Goal: Transaction & Acquisition: Purchase product/service

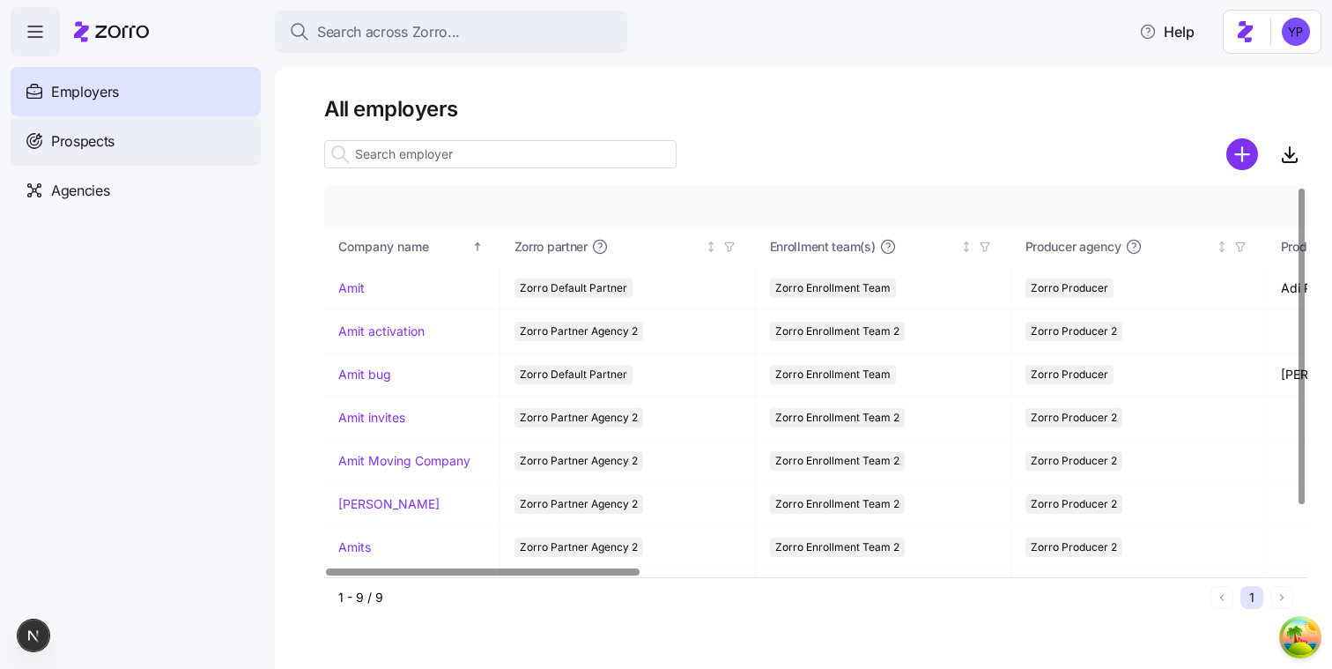
click at [148, 122] on div "Prospects" at bounding box center [136, 140] width 250 height 49
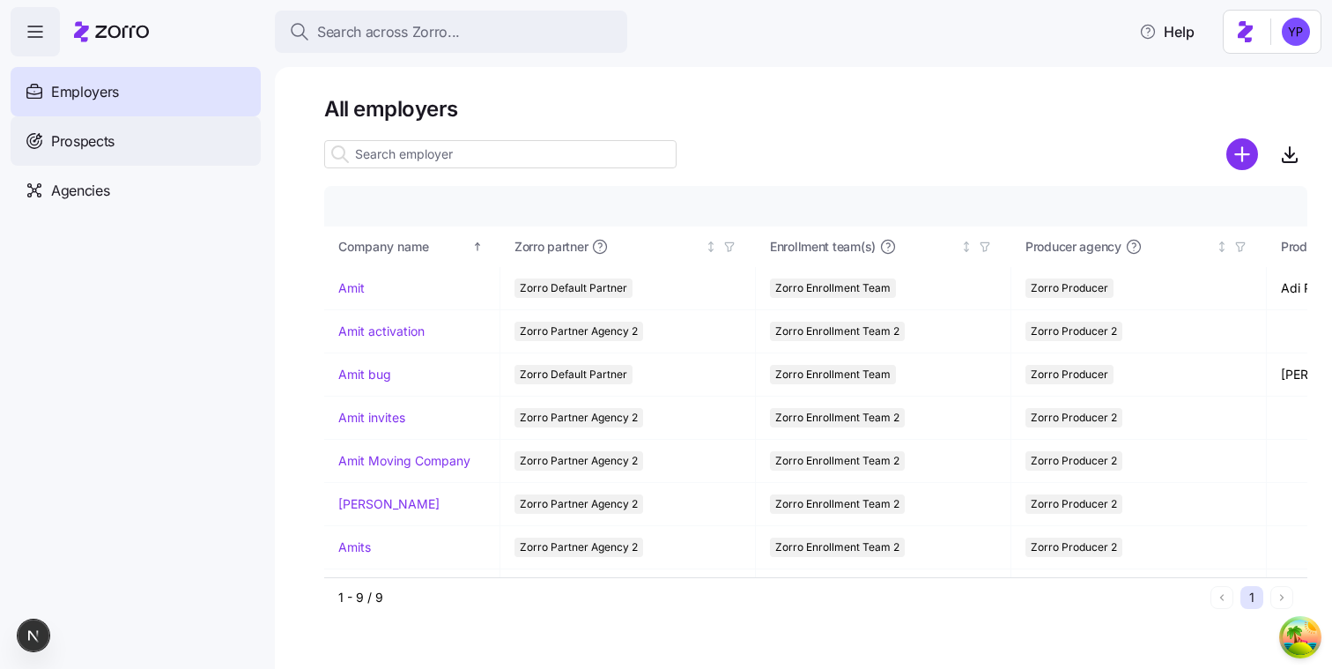
click at [145, 150] on div "Prospects" at bounding box center [136, 140] width 250 height 49
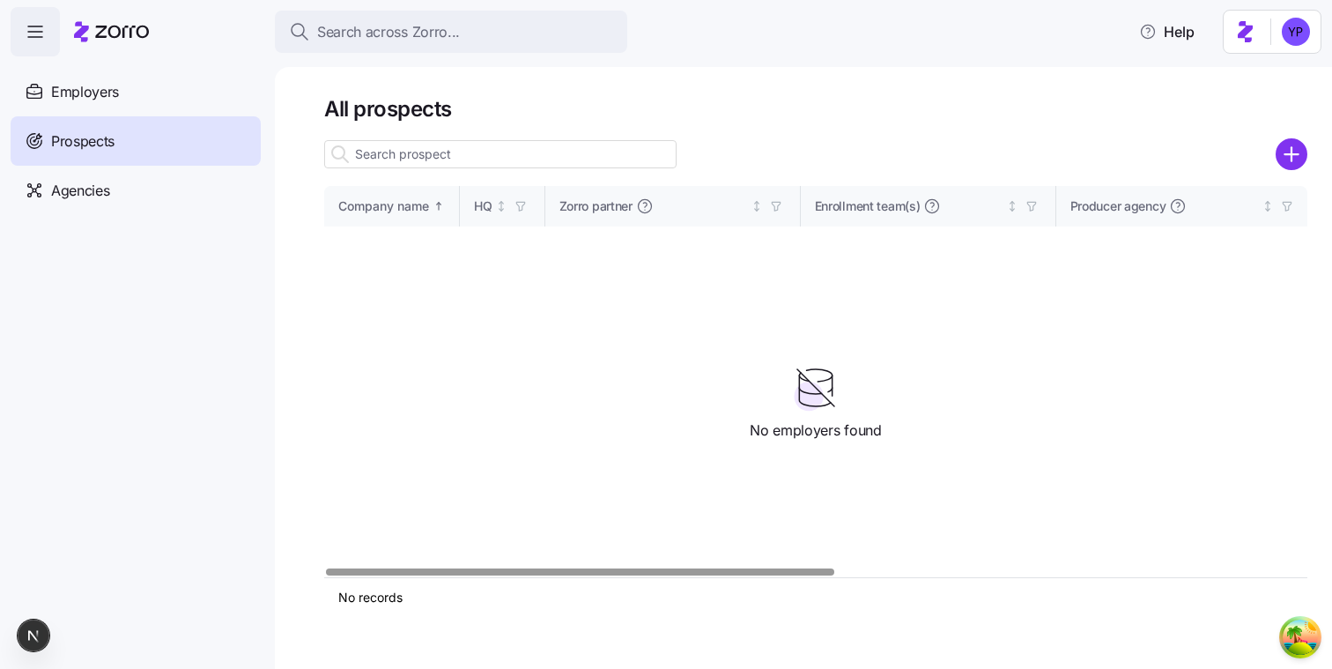
click at [226, 412] on nav "Employers Demo employers Prospects Demo prospects Agencies" at bounding box center [137, 362] width 275 height 612
click at [197, 198] on div "Agencies" at bounding box center [136, 190] width 250 height 49
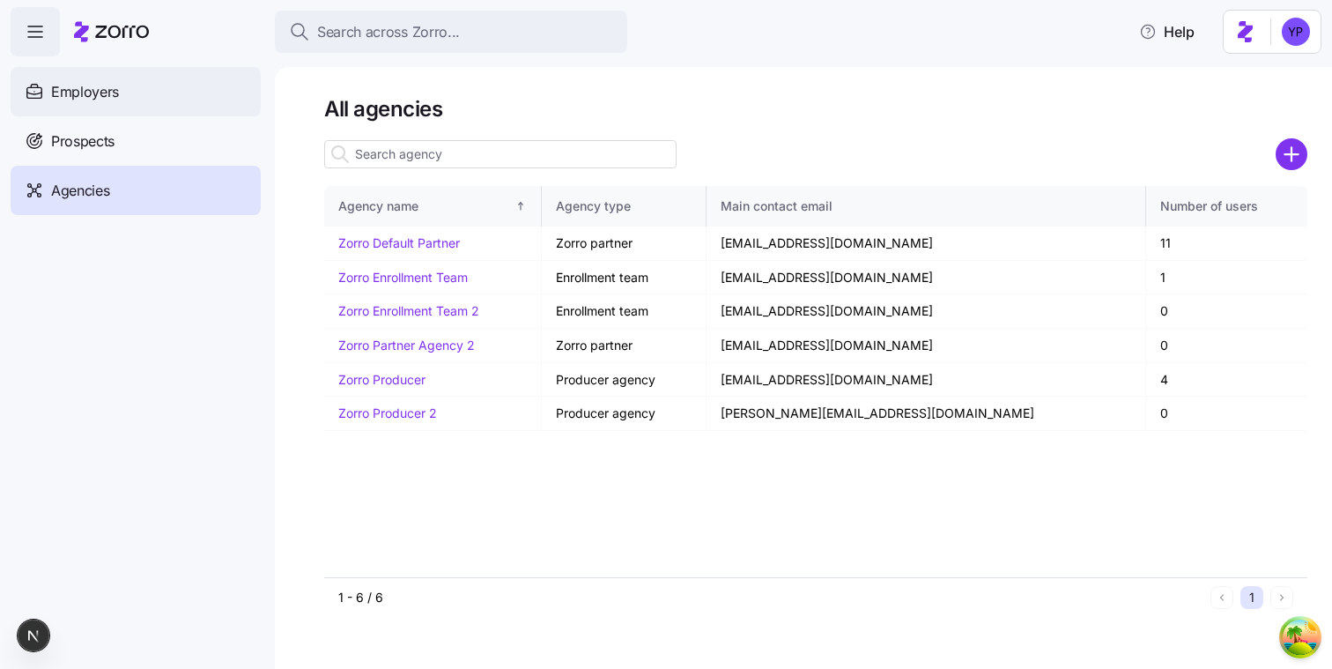
click at [175, 101] on div "Employers" at bounding box center [136, 91] width 250 height 49
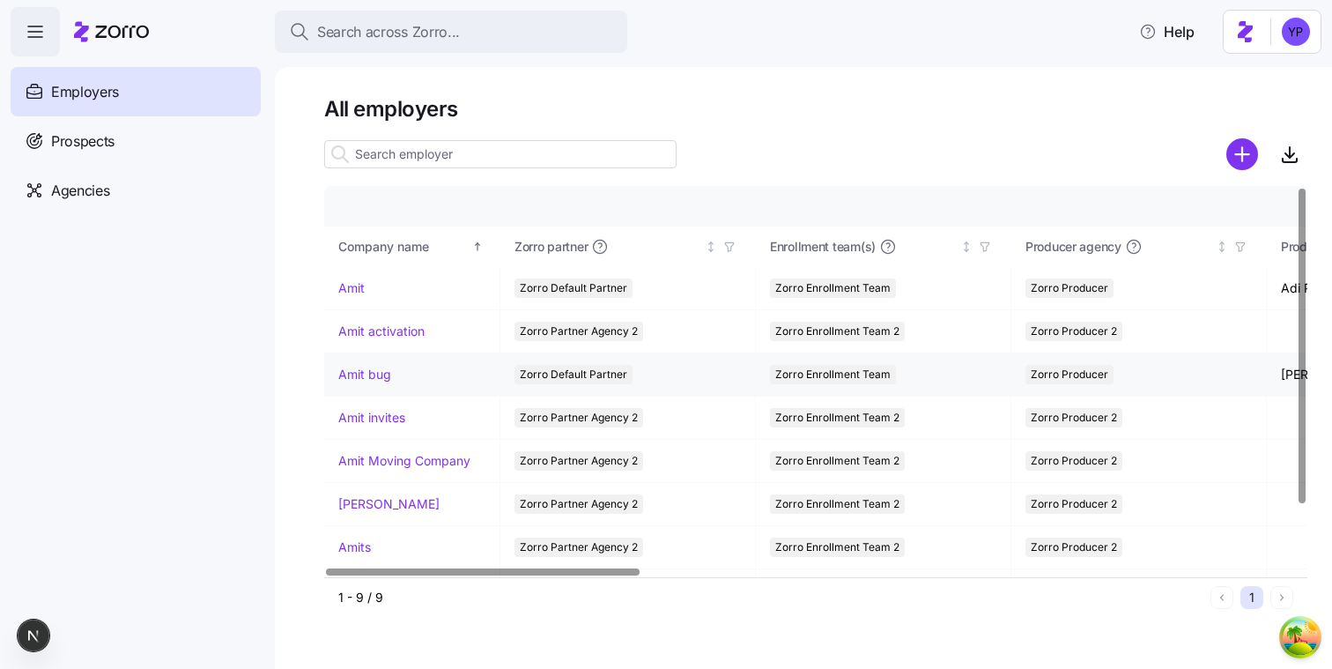
scroll to position [77, 0]
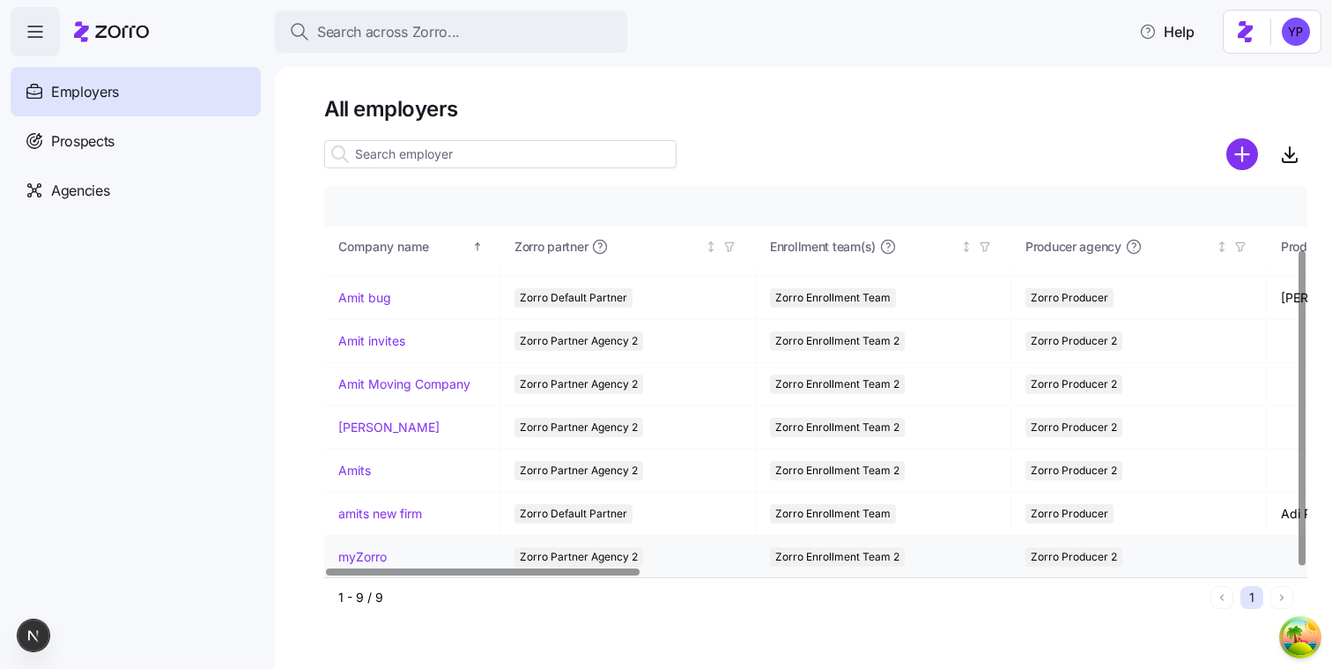
click at [362, 556] on link "myZorro" at bounding box center [362, 557] width 48 height 18
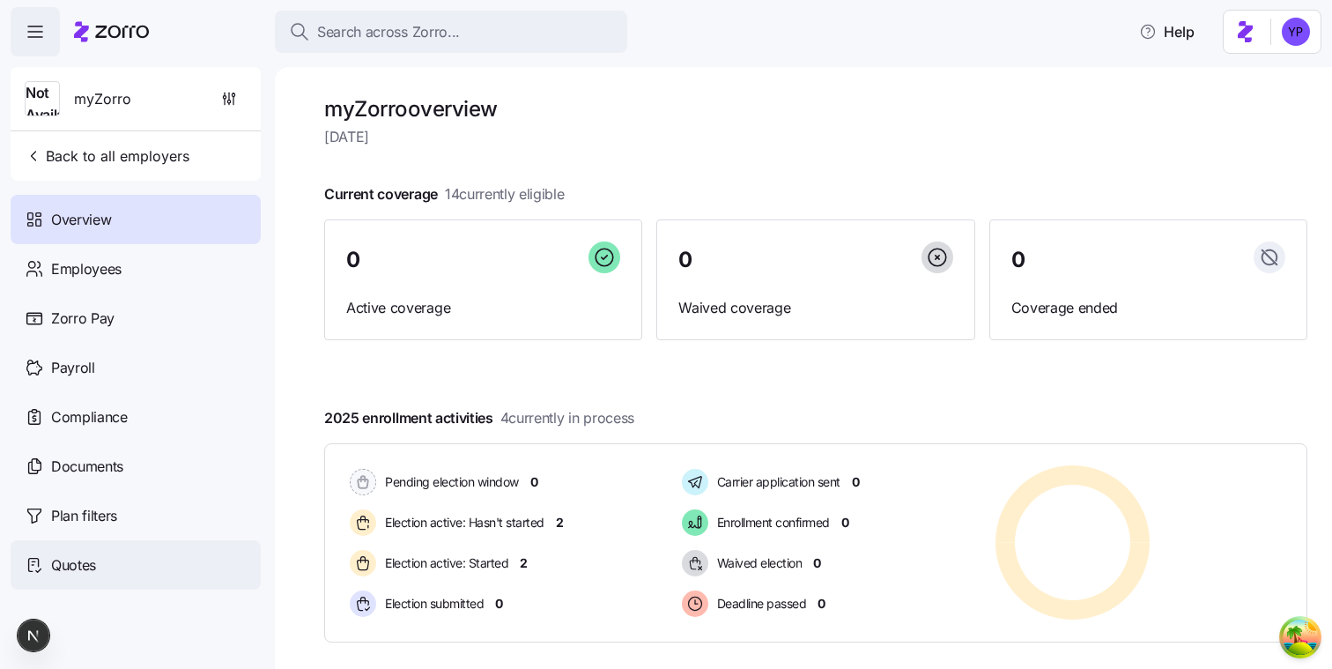
click at [158, 574] on div "Quotes" at bounding box center [136, 564] width 250 height 49
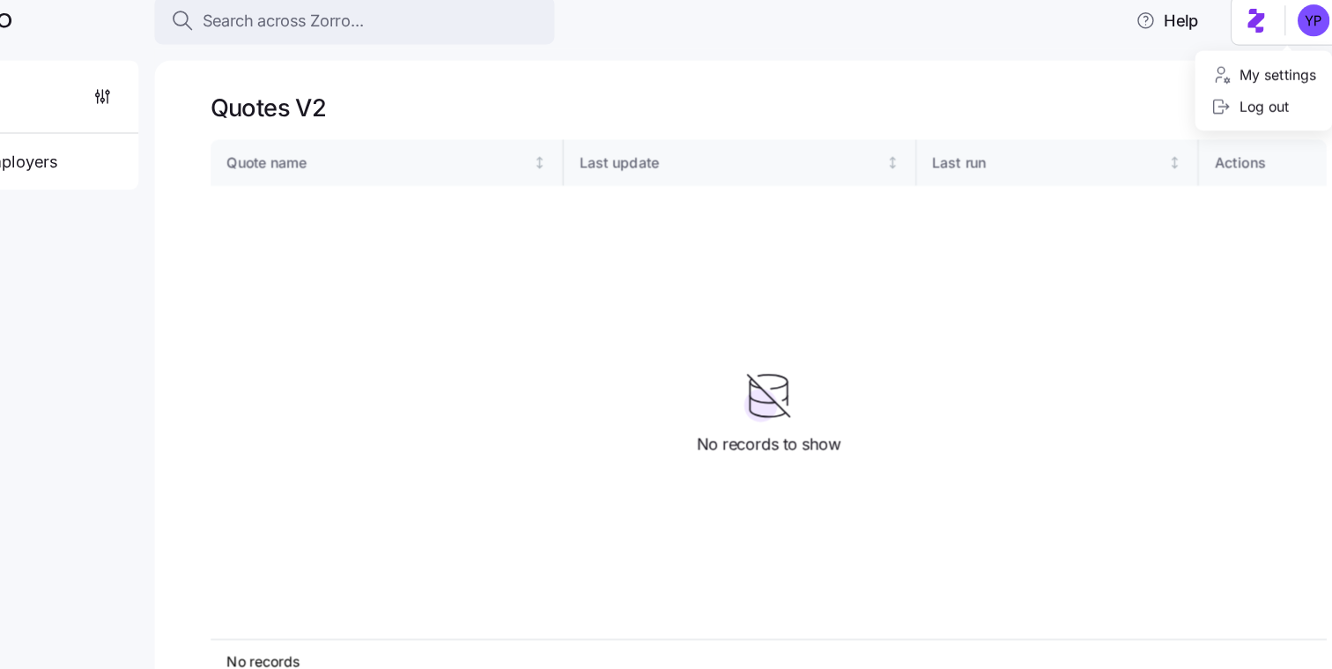
click at [1247, 48] on html "Search across Zorro... Help Not Available myZorro Back to all employers Overvie…" at bounding box center [666, 329] width 1332 height 658
click at [1138, 93] on html "Search across Zorro... Help Not Available myZorro Back to all employers Overvie…" at bounding box center [666, 329] width 1332 height 658
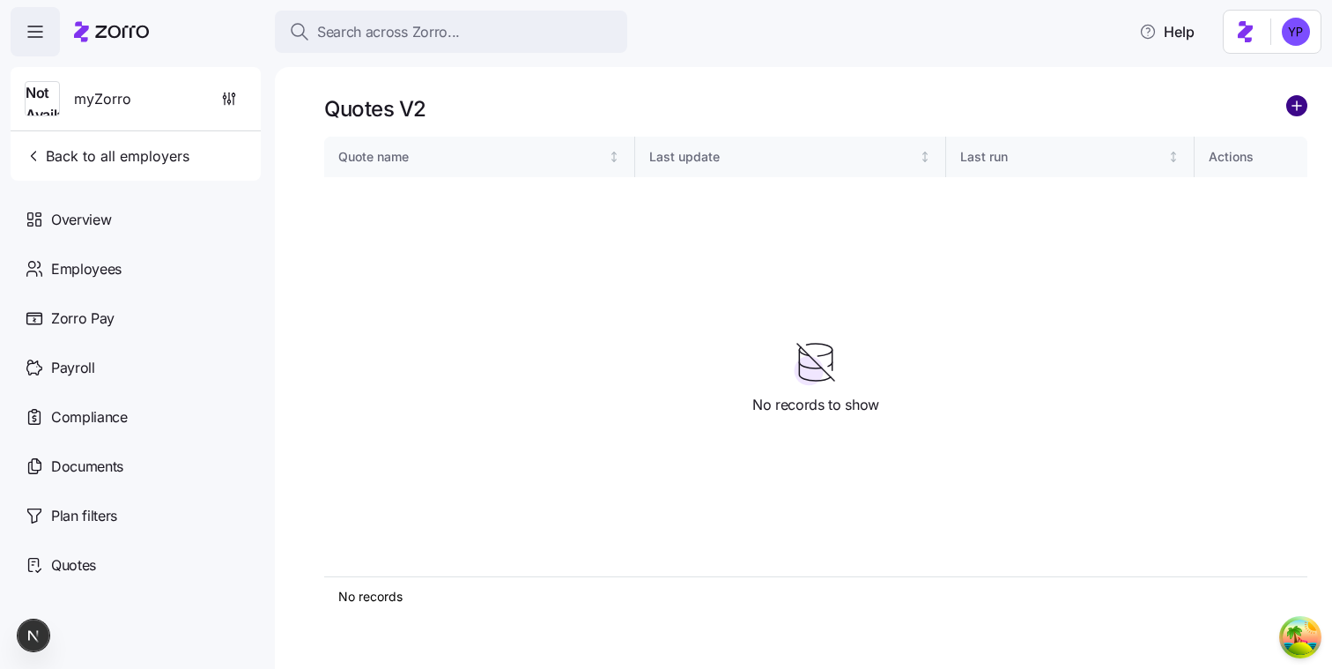
click at [1297, 100] on circle "add icon" at bounding box center [1296, 105] width 19 height 19
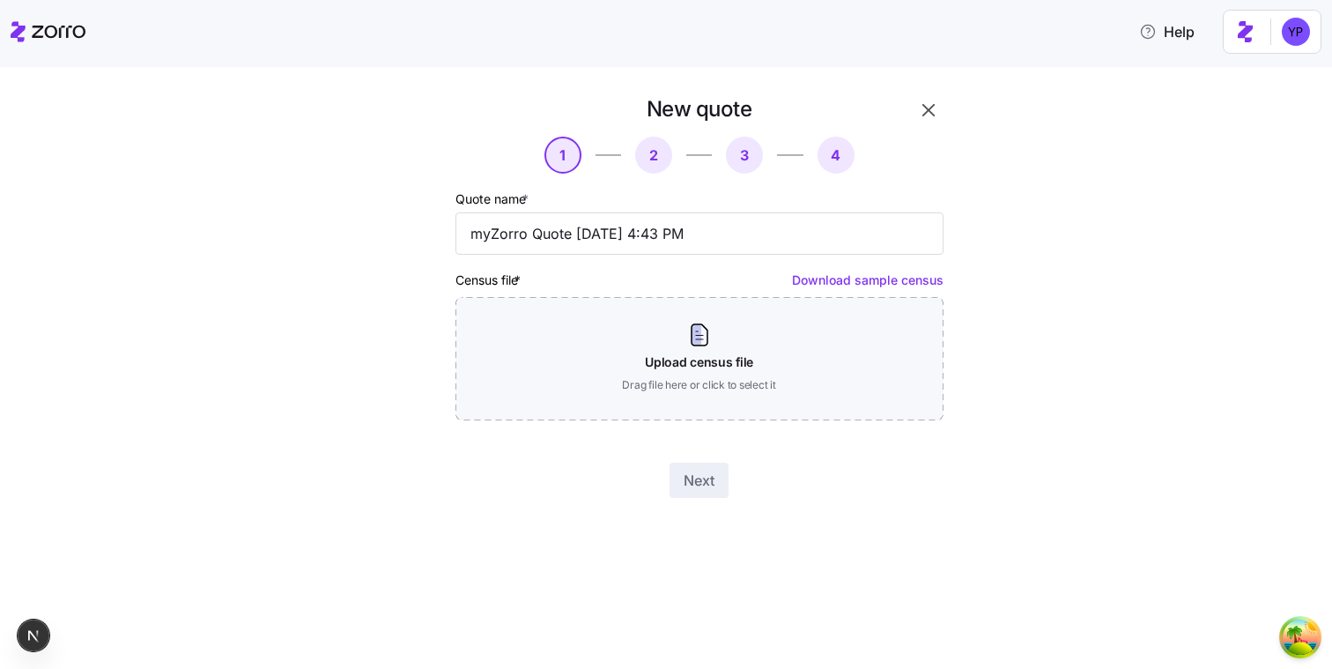
click at [854, 281] on link "Download sample census" at bounding box center [868, 279] width 152 height 15
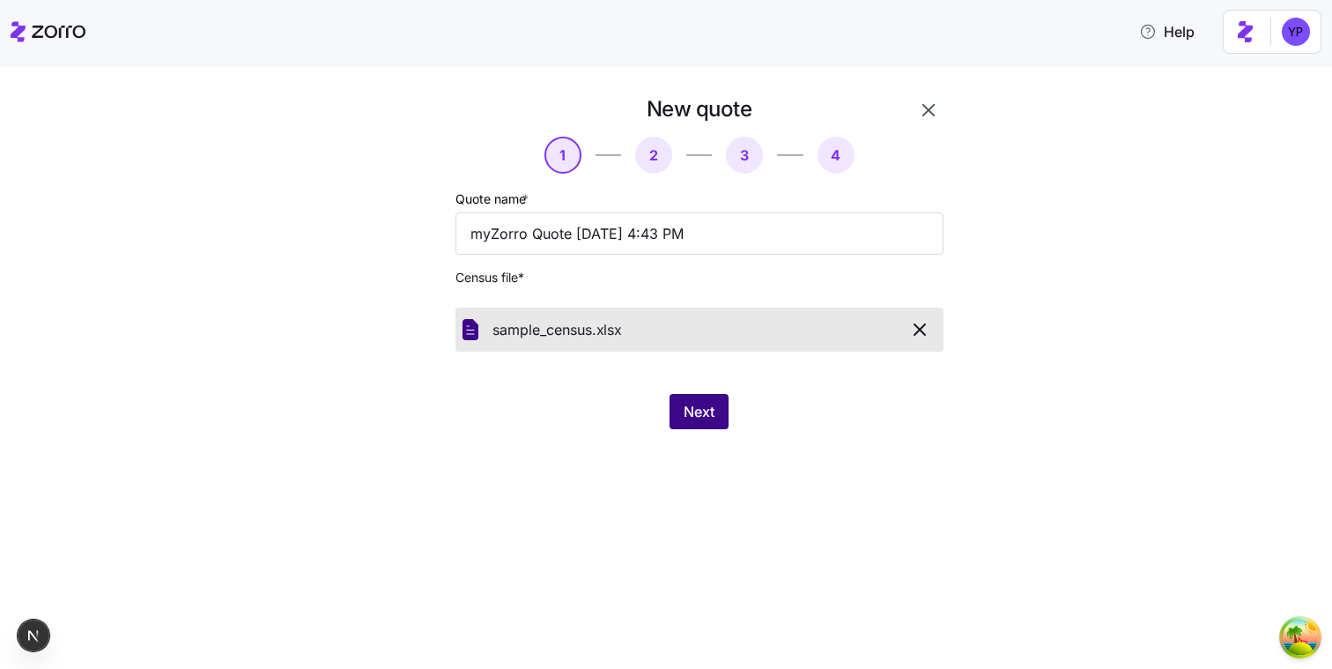
click at [699, 419] on span "Next" at bounding box center [699, 411] width 31 height 21
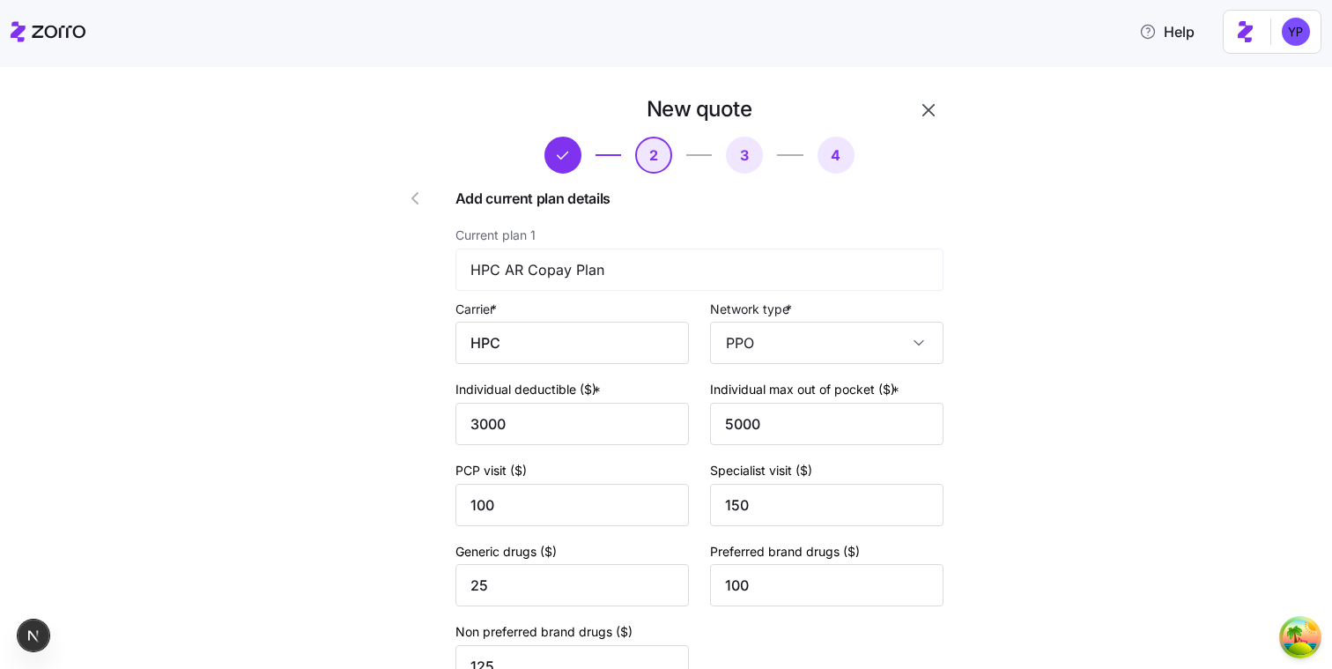
scroll to position [707, 0]
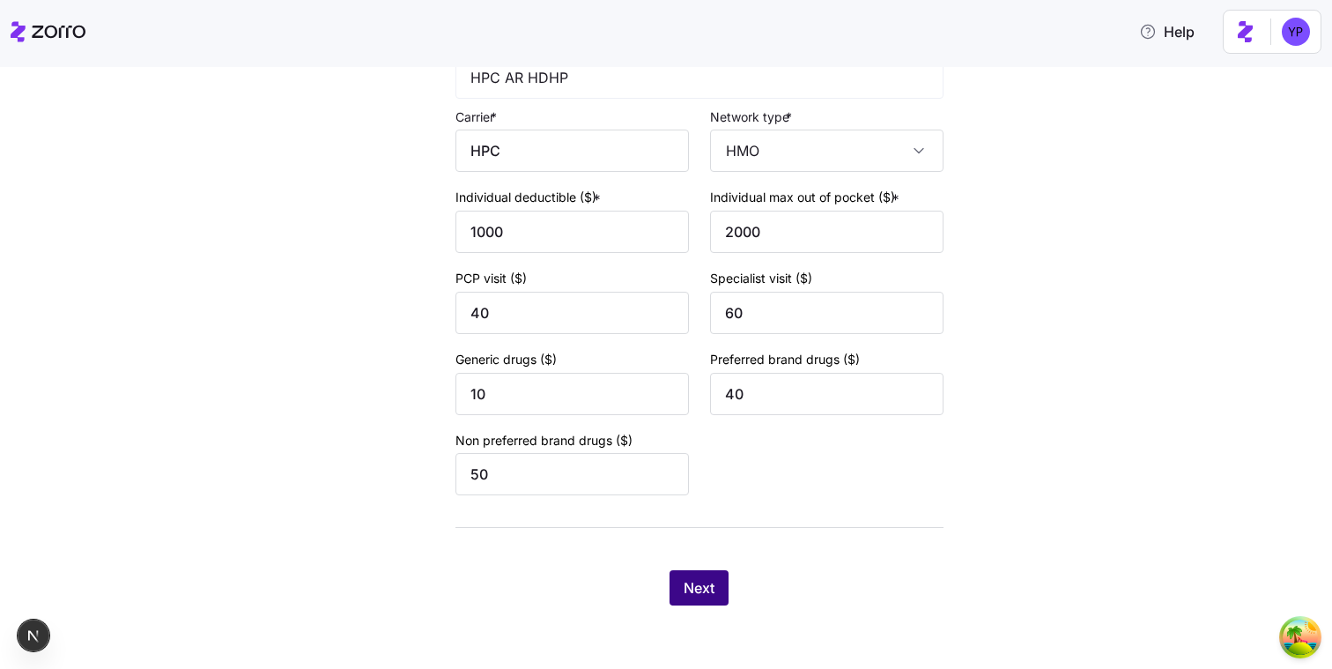
click at [700, 595] on span "Next" at bounding box center [699, 587] width 31 height 21
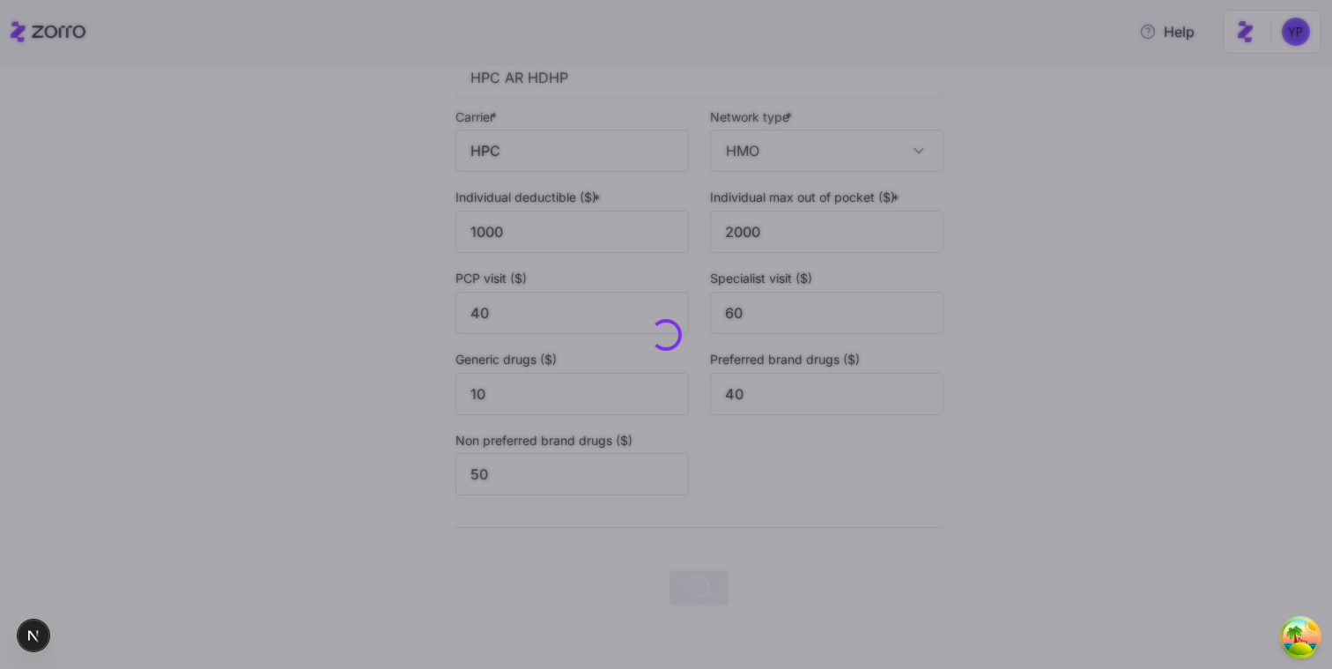
scroll to position [0, 0]
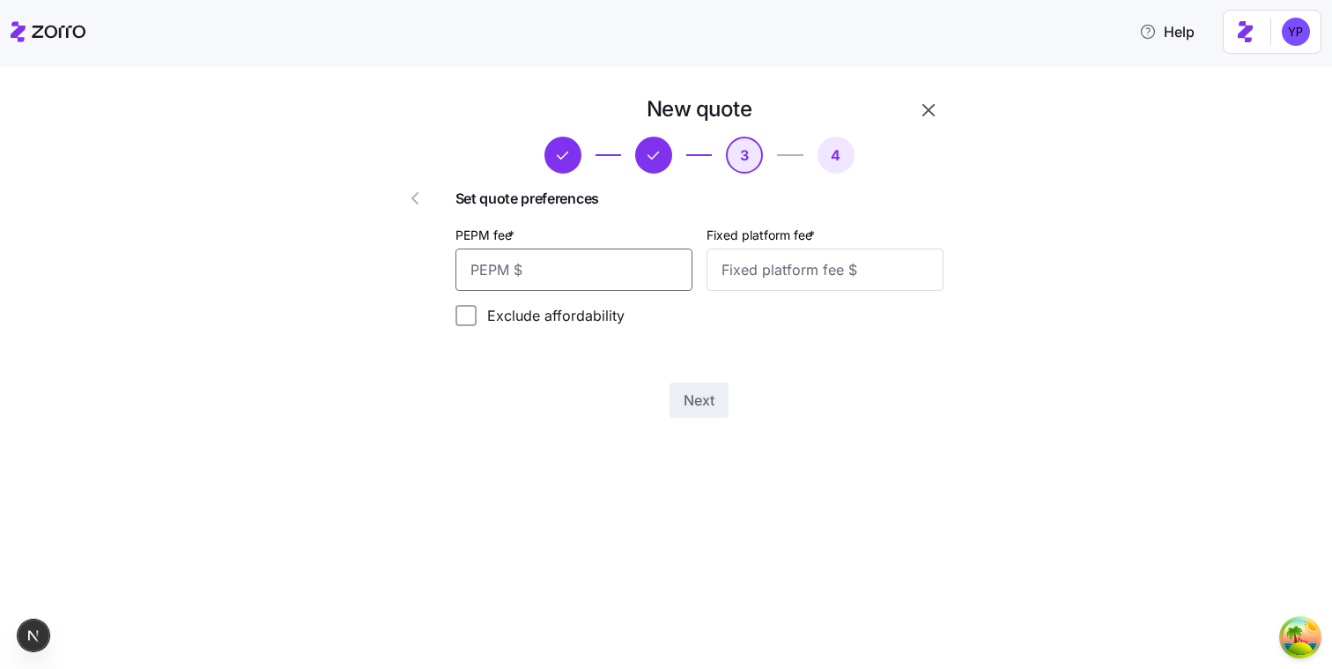
click at [603, 250] on input "PEPM fee *" at bounding box center [573, 269] width 237 height 42
type input "111"
click at [757, 258] on input "Fixed platform fee *" at bounding box center [824, 269] width 237 height 42
type input "111"
click at [723, 392] on button "Next" at bounding box center [698, 399] width 59 height 35
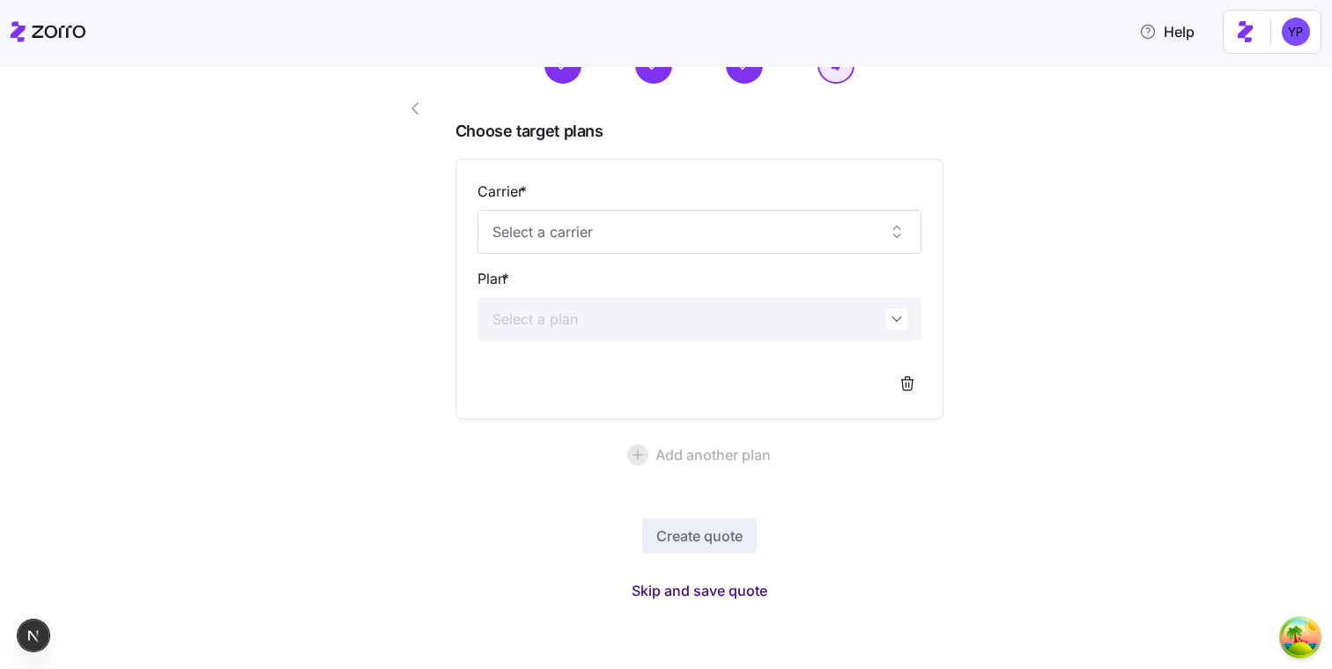
click at [719, 590] on span "Skip and save quote" at bounding box center [700, 590] width 136 height 21
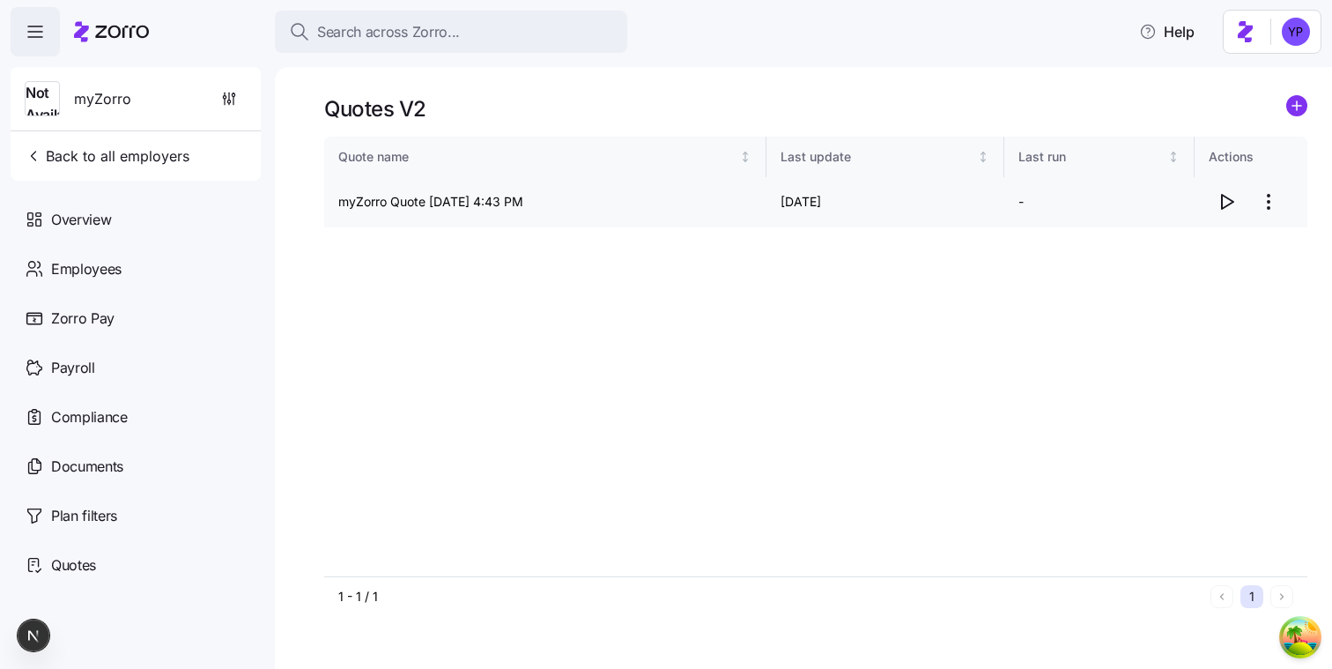
click at [1226, 203] on icon "button" at bounding box center [1226, 201] width 21 height 21
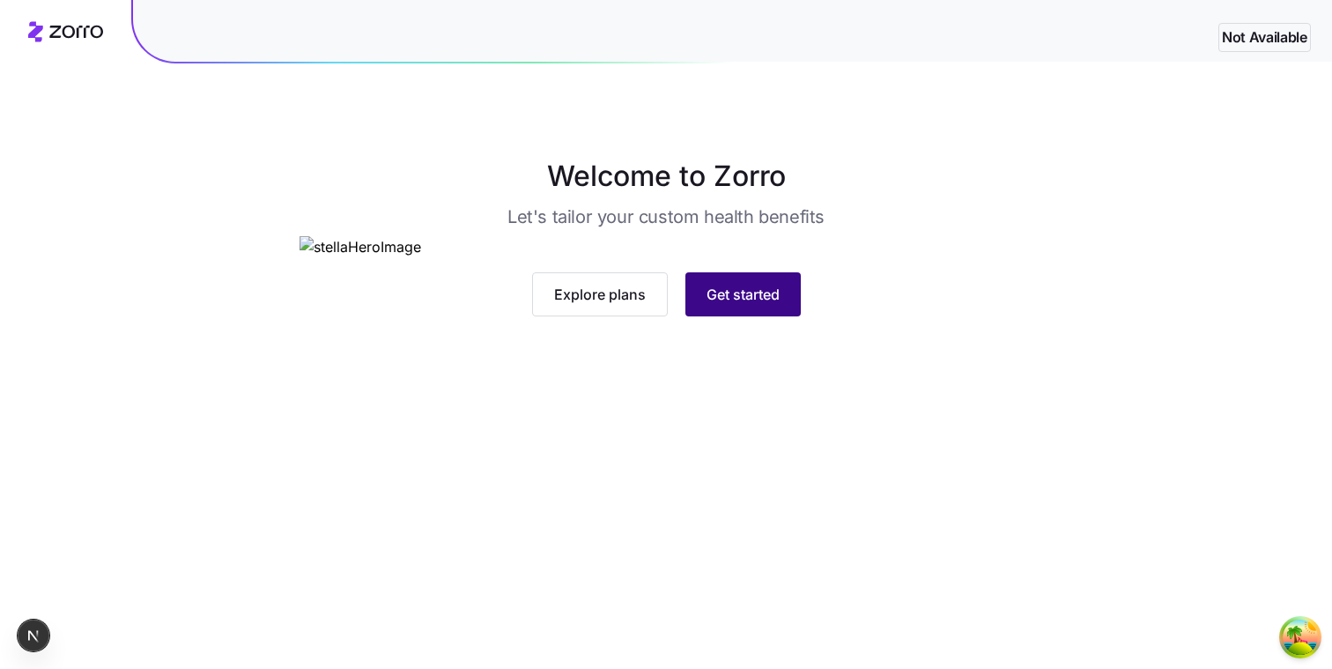
click at [779, 316] on button "Get started" at bounding box center [742, 294] width 115 height 44
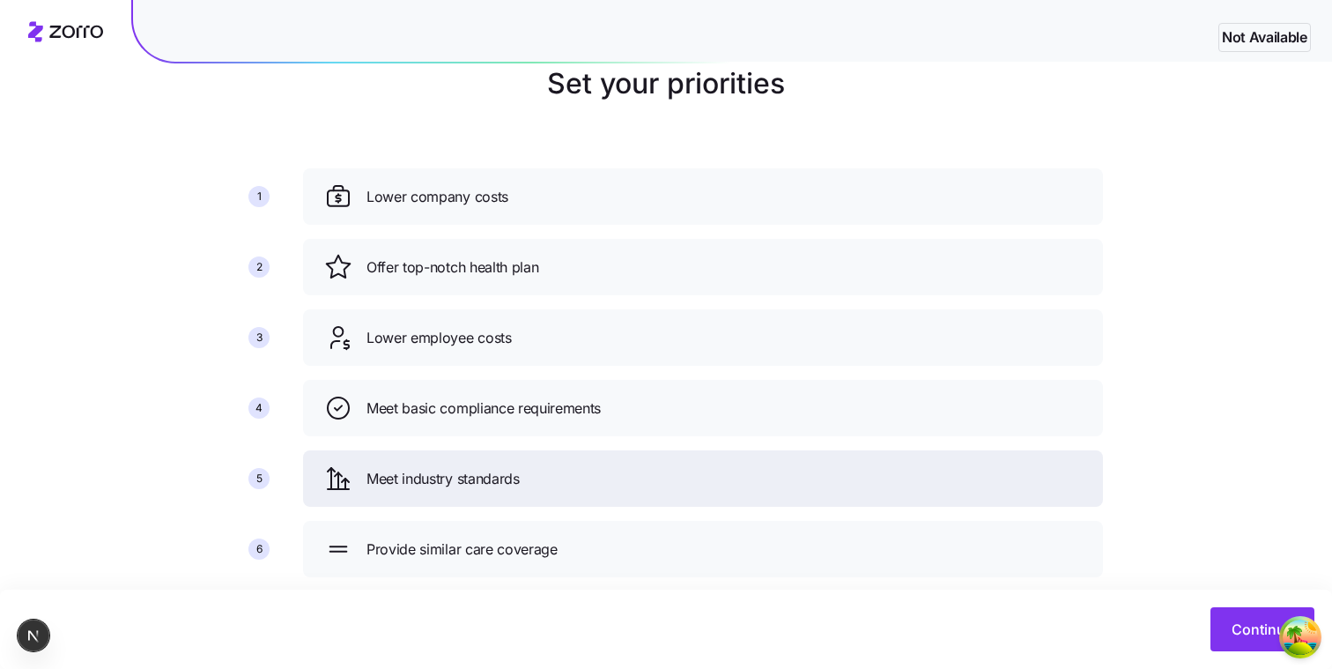
scroll to position [83, 0]
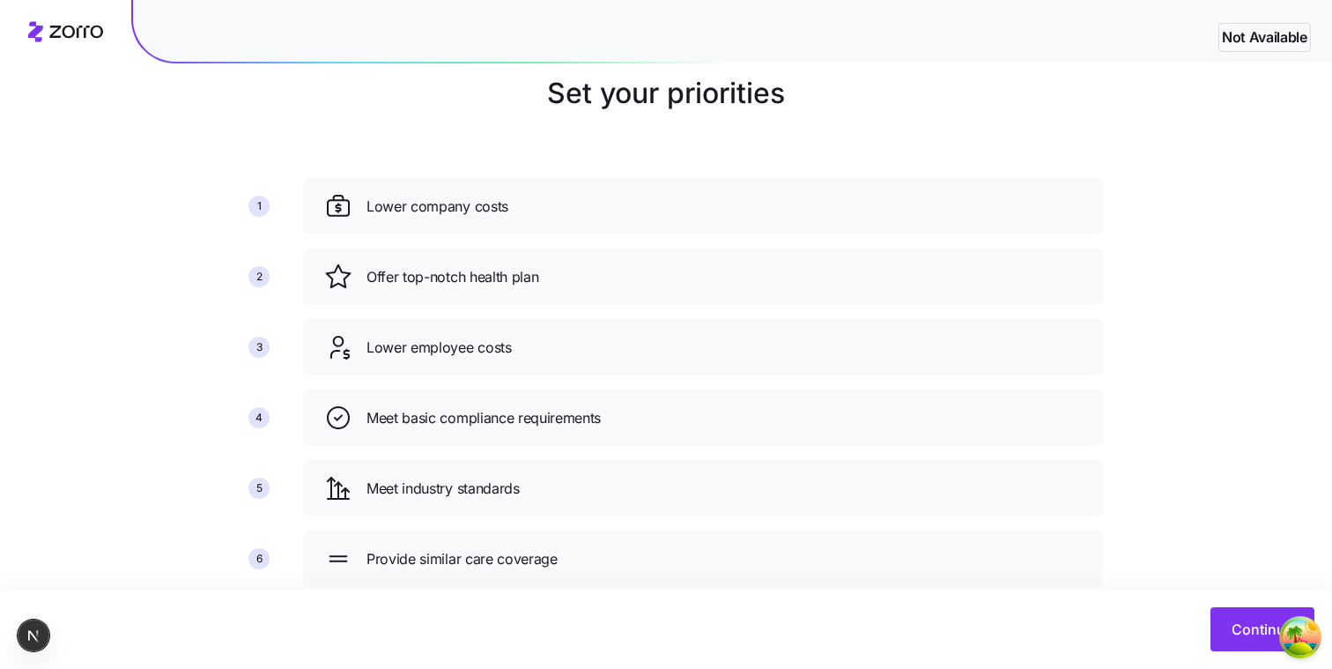
click at [1243, 599] on div "Continue" at bounding box center [666, 628] width 1332 height 79
click at [1240, 618] on button "Continue" at bounding box center [1262, 629] width 104 height 44
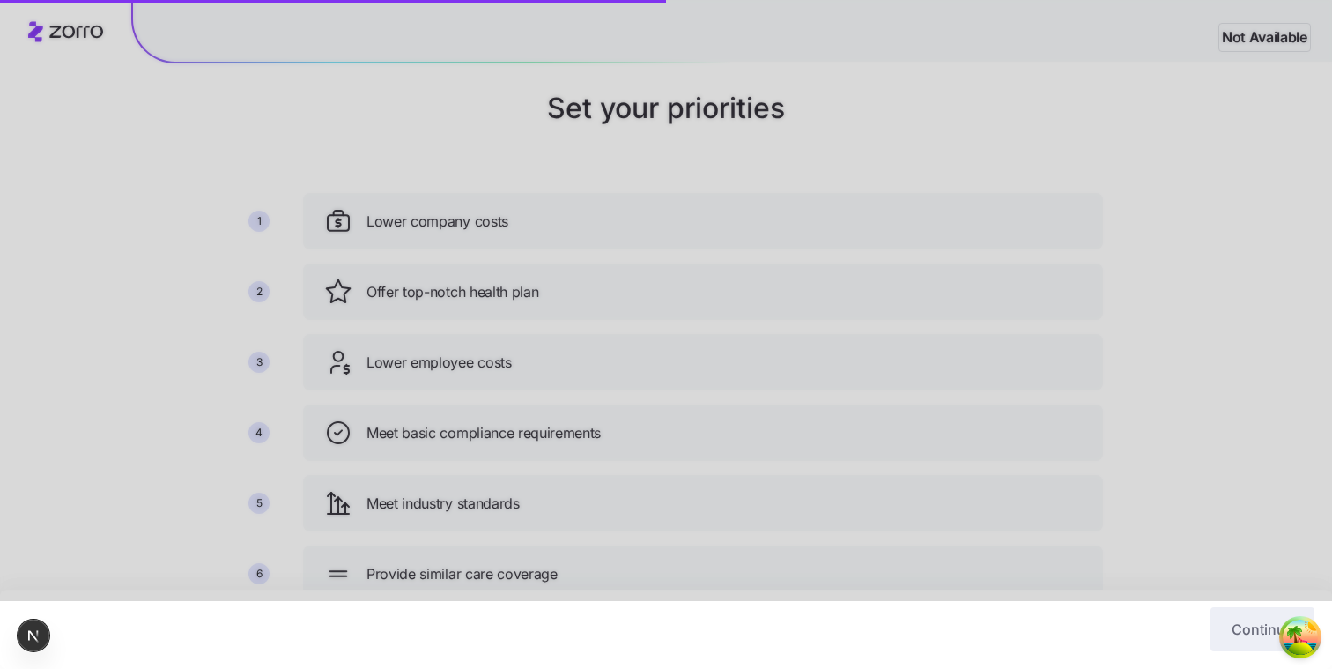
scroll to position [0, 0]
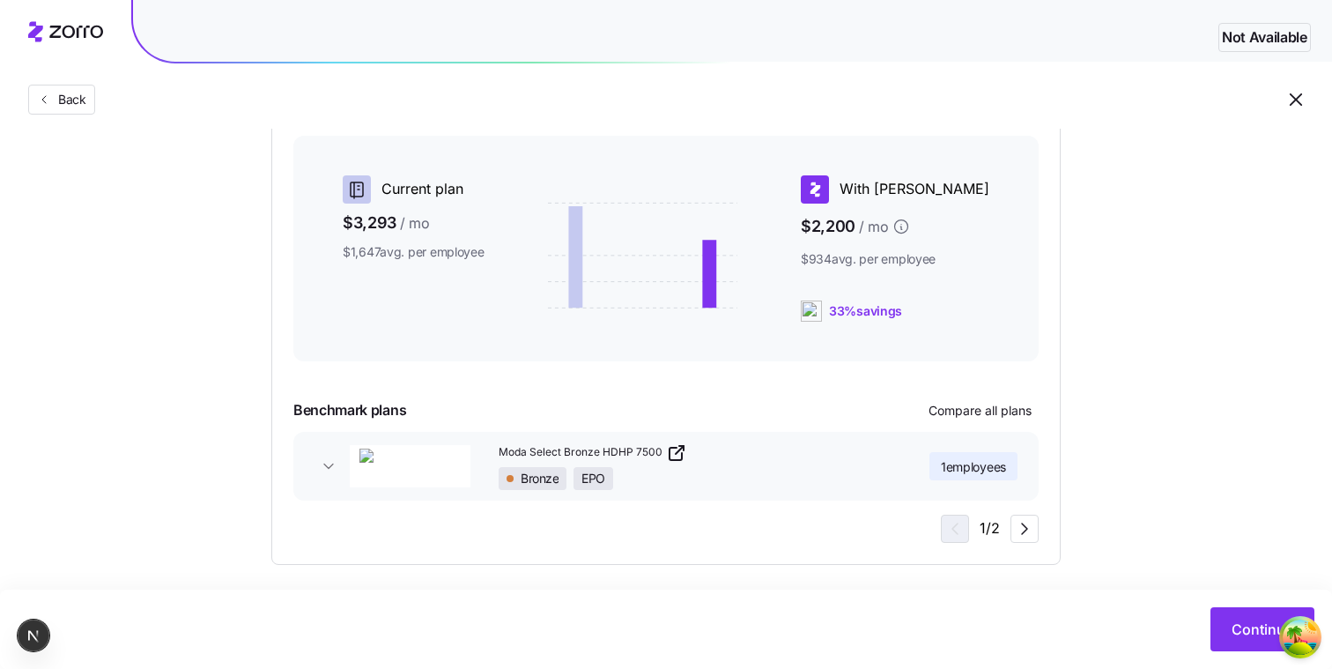
scroll to position [434, 0]
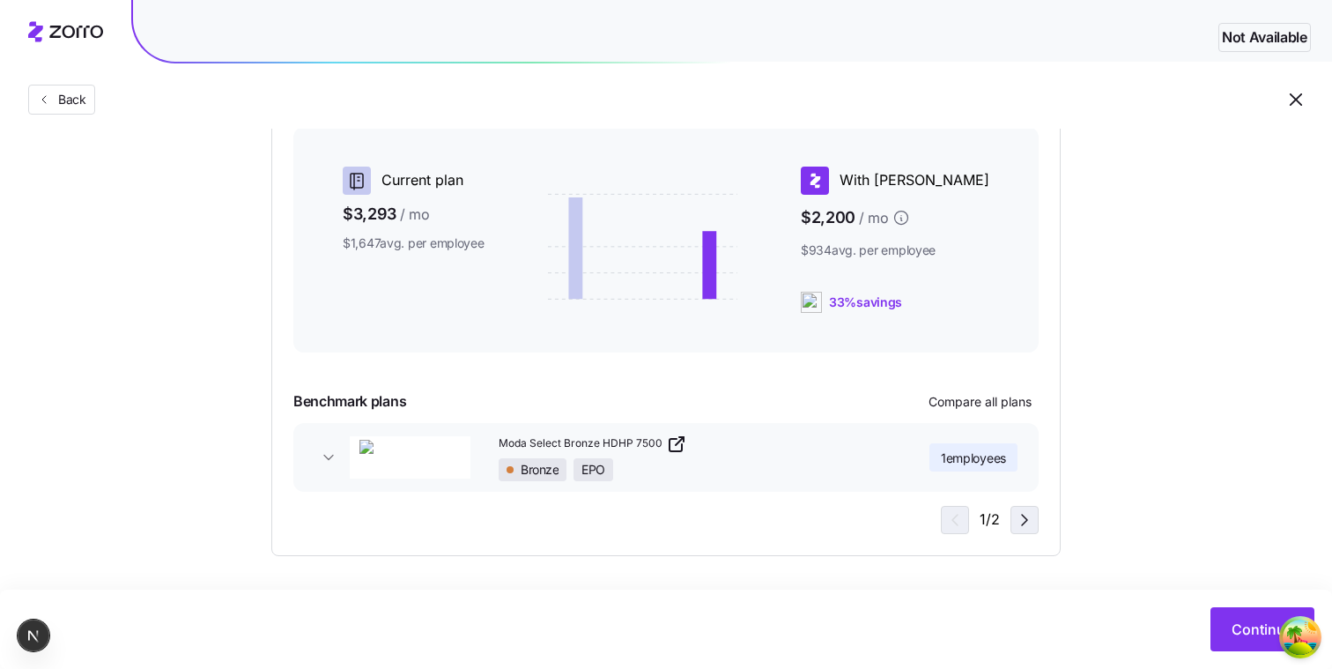
click at [1017, 525] on icon "button" at bounding box center [1024, 519] width 21 height 21
click at [344, 455] on button "Community Health Plan of Washington Cascade Select Bronze Bronze EPO 1 employees" at bounding box center [665, 457] width 745 height 69
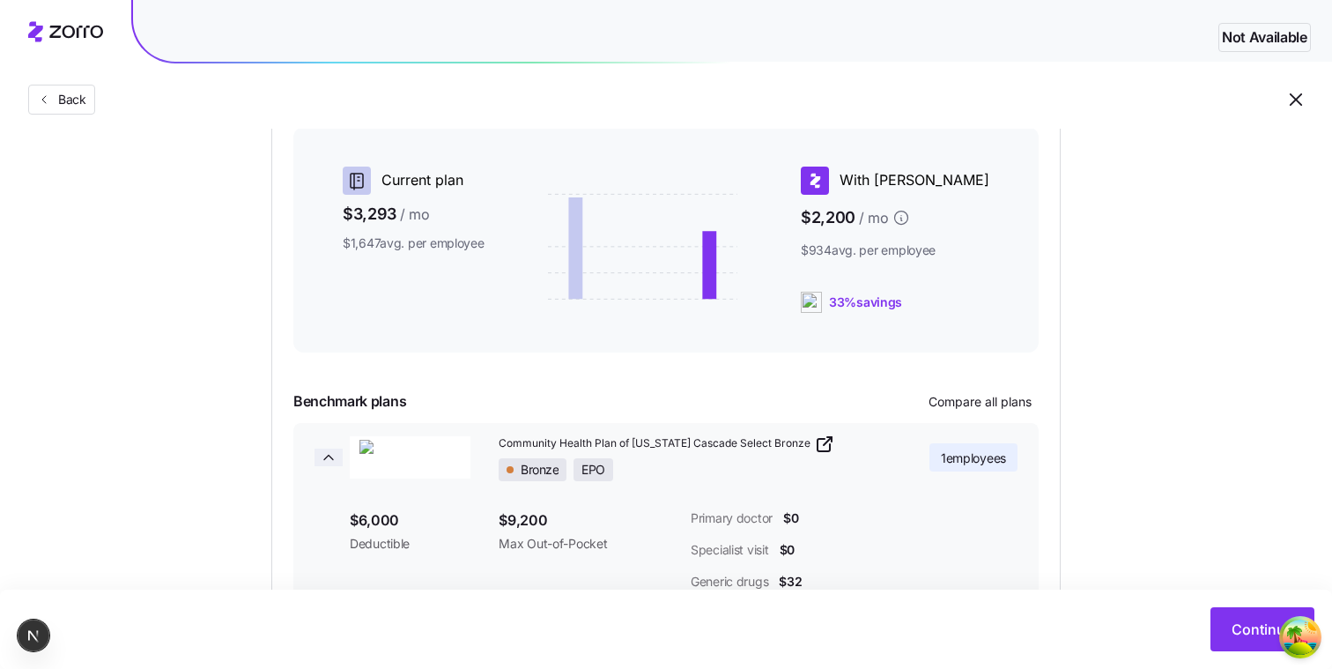
click at [342, 455] on span "button" at bounding box center [328, 457] width 28 height 18
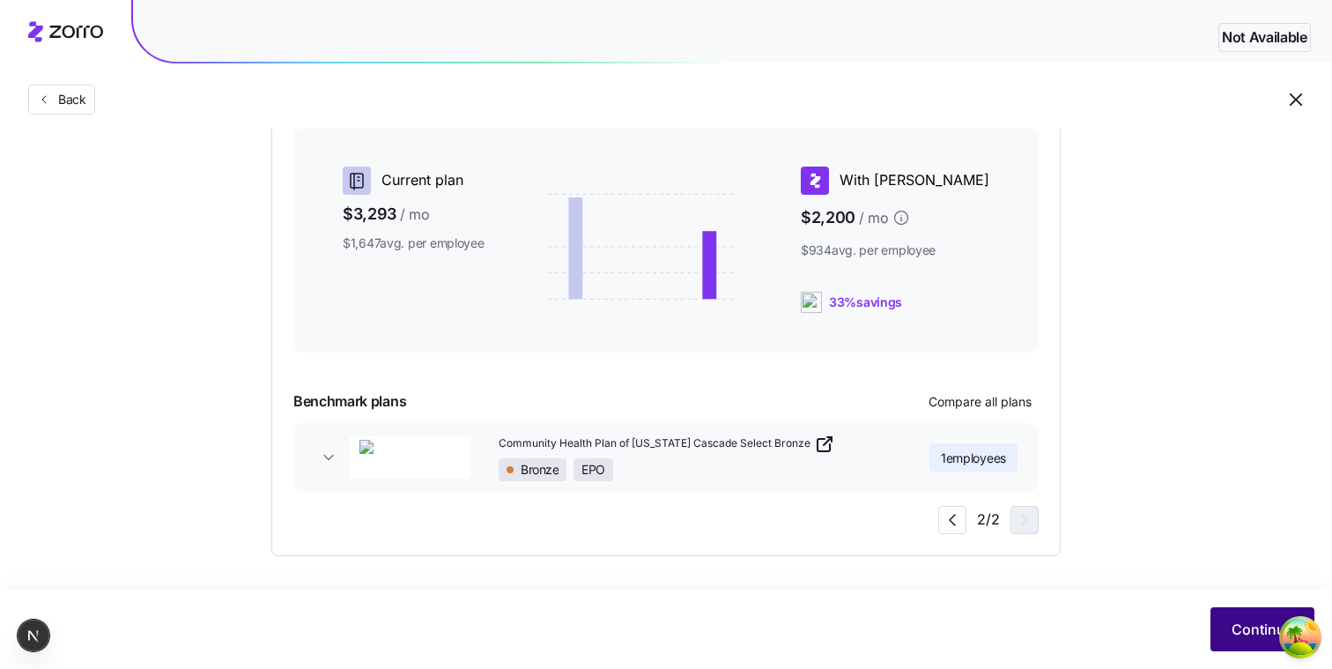
click at [1226, 620] on button "Continue" at bounding box center [1262, 629] width 104 height 44
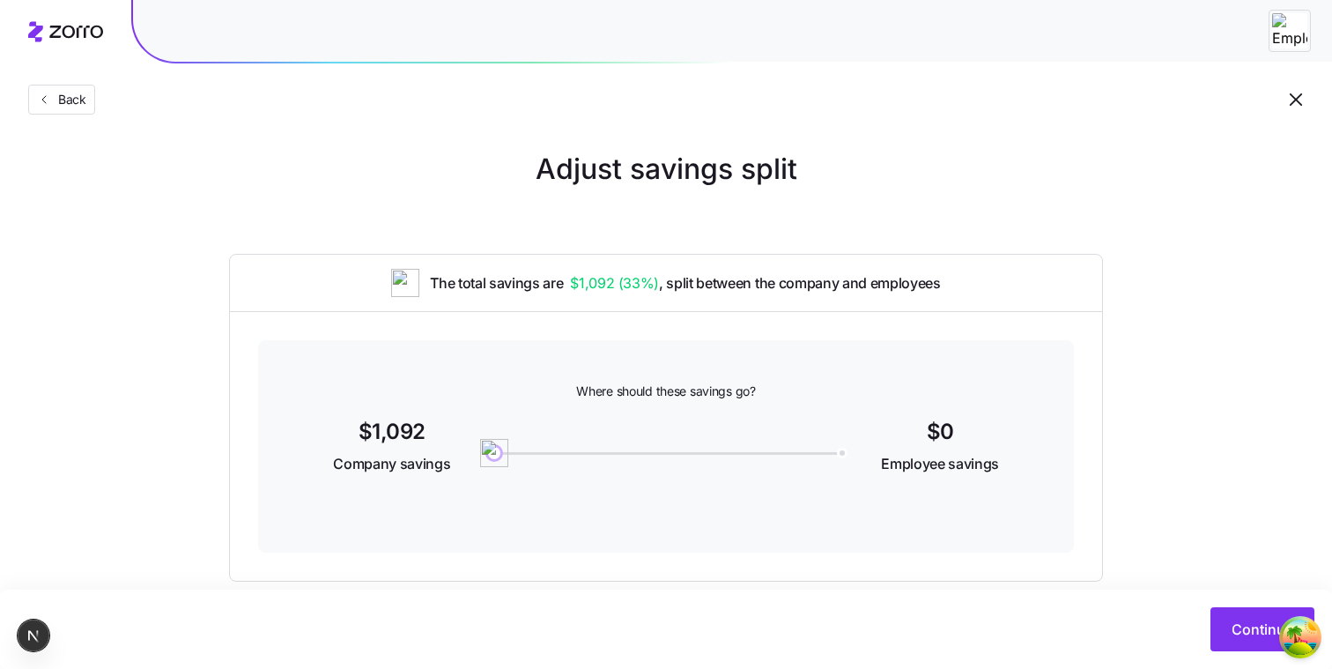
scroll to position [33, 0]
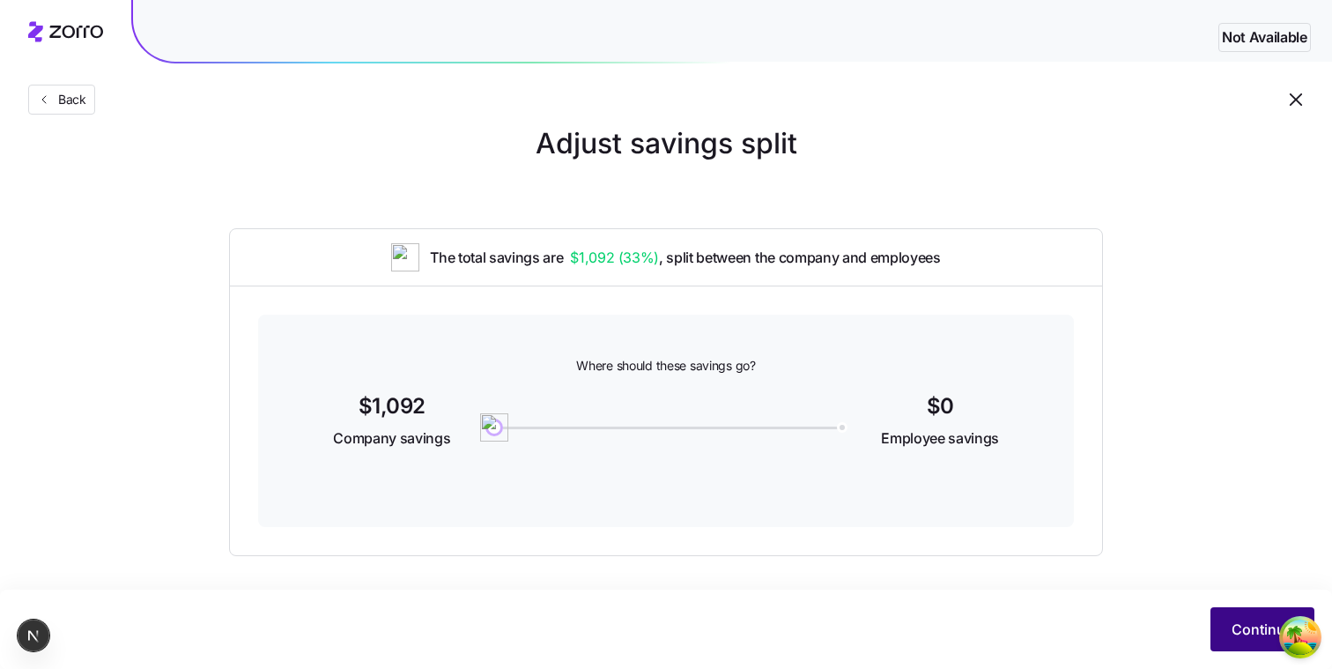
click at [1224, 618] on button "Continue" at bounding box center [1262, 629] width 104 height 44
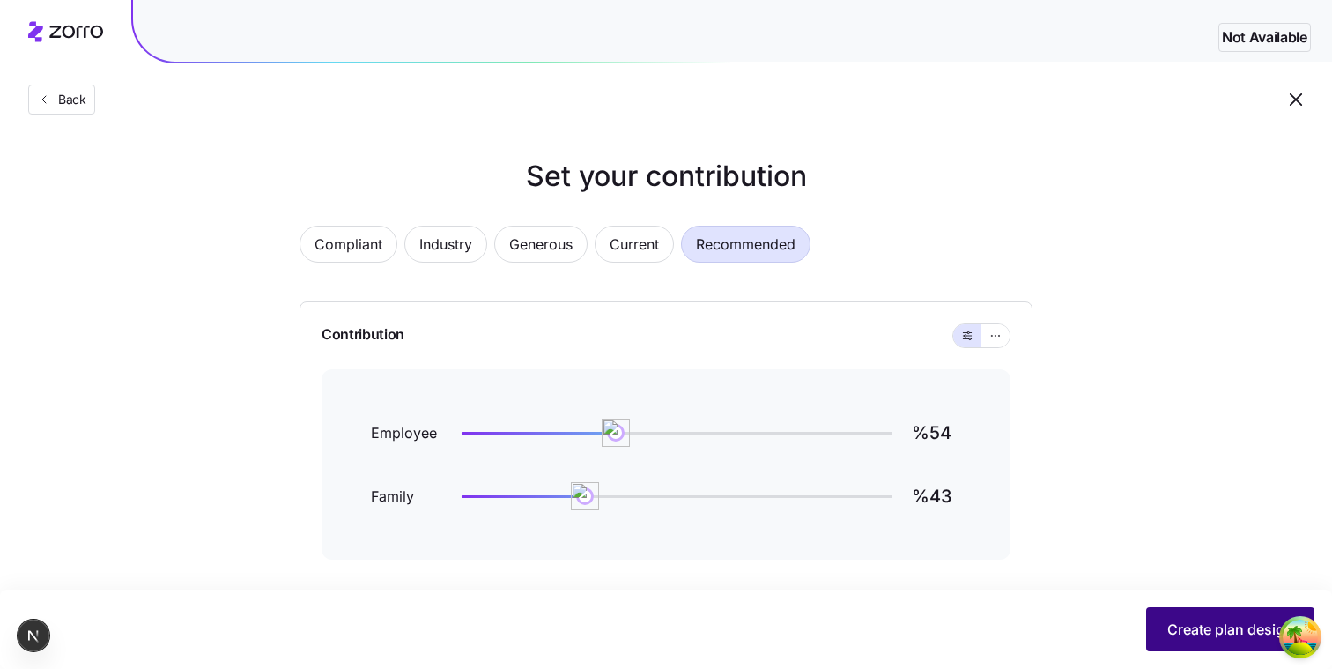
click at [1162, 616] on button "Create plan design" at bounding box center [1230, 629] width 168 height 44
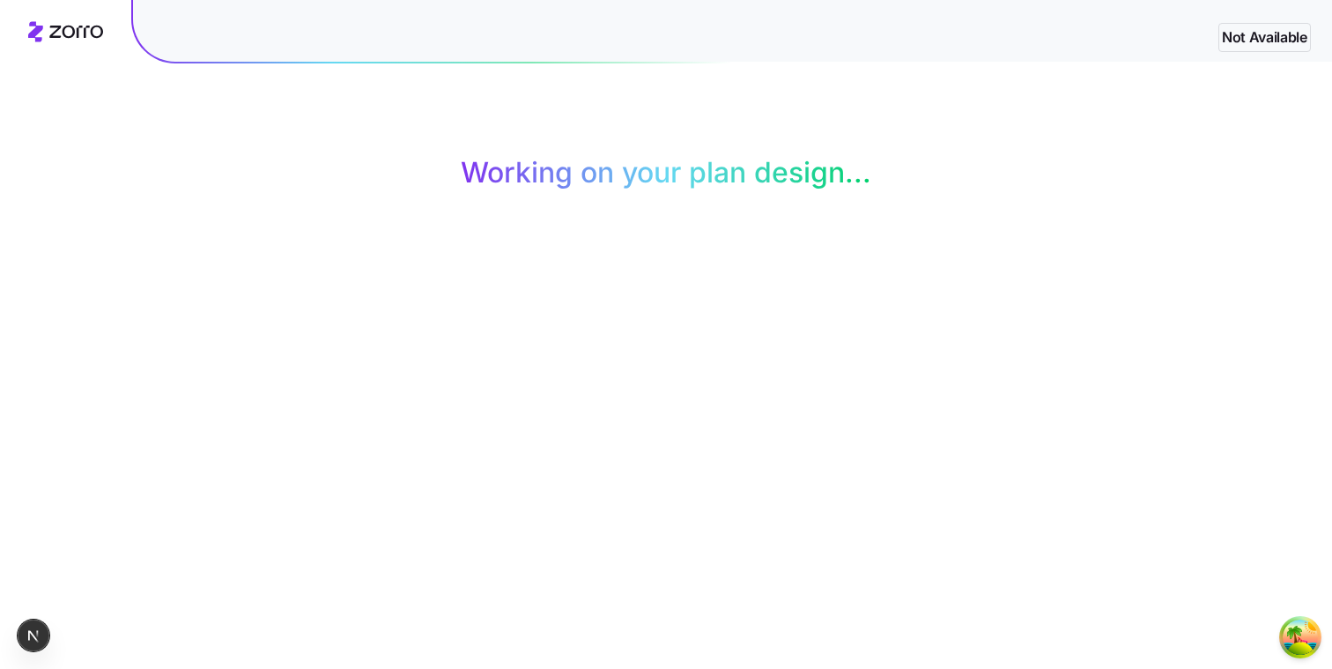
scroll to position [33, 0]
